Goal: Task Accomplishment & Management: Manage account settings

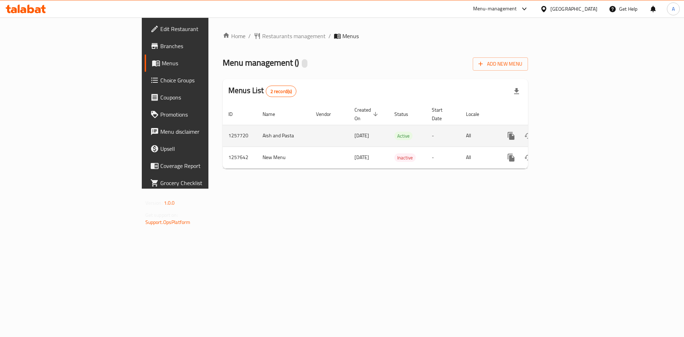
click at [567, 131] on icon "enhanced table" at bounding box center [562, 135] width 9 height 9
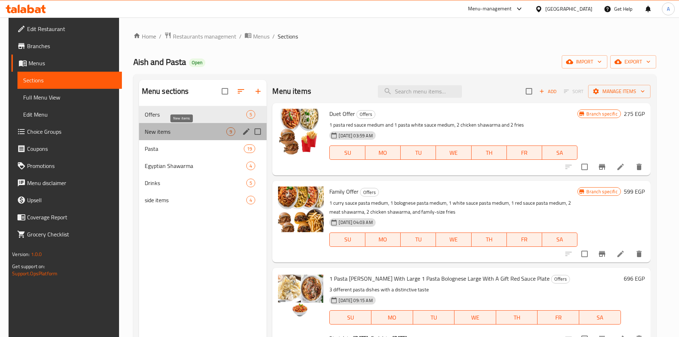
click at [161, 127] on span "New items" at bounding box center [186, 131] width 82 height 9
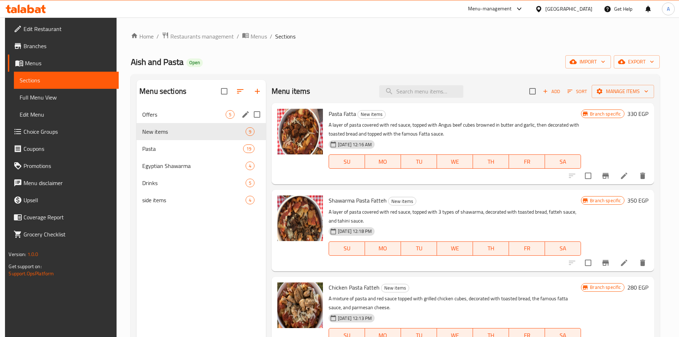
click at [187, 108] on div "Offers 5" at bounding box center [200, 114] width 129 height 17
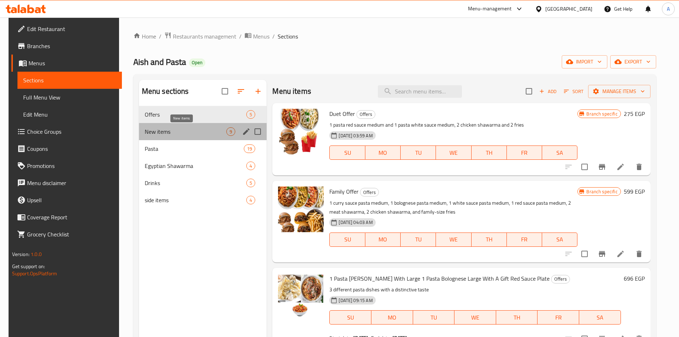
drag, startPoint x: 156, startPoint y: 135, endPoint x: 212, endPoint y: 160, distance: 61.8
click at [156, 135] on span "New items" at bounding box center [186, 131] width 82 height 9
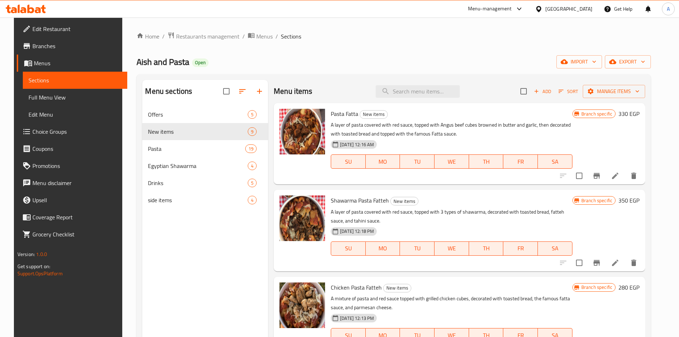
click at [619, 178] on icon at bounding box center [615, 175] width 9 height 9
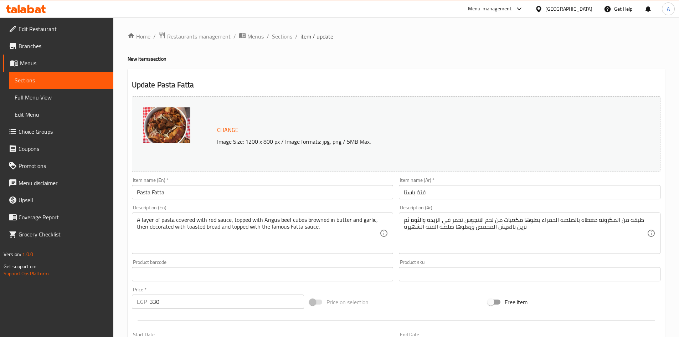
click at [281, 40] on span "Sections" at bounding box center [282, 36] width 20 height 9
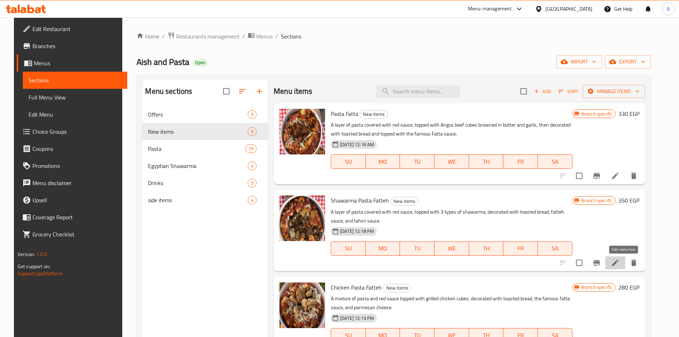
click at [619, 259] on icon at bounding box center [615, 262] width 9 height 9
